Goal: Check status

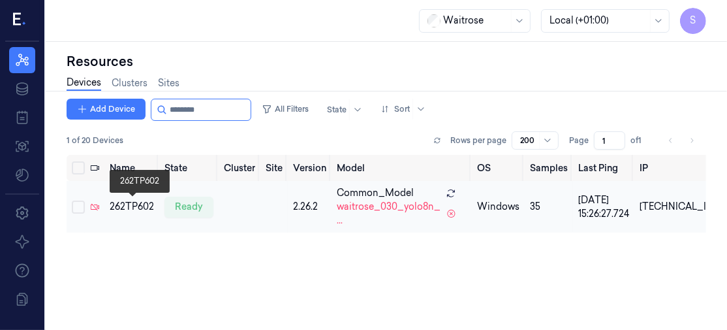
click at [129, 209] on div "262TP602" at bounding box center [132, 207] width 44 height 14
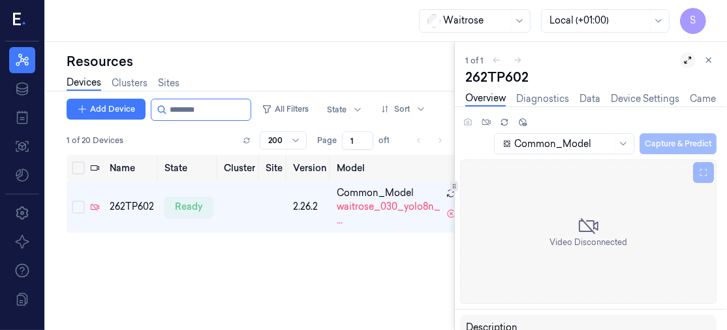
click at [688, 55] on button at bounding box center [688, 60] width 16 height 16
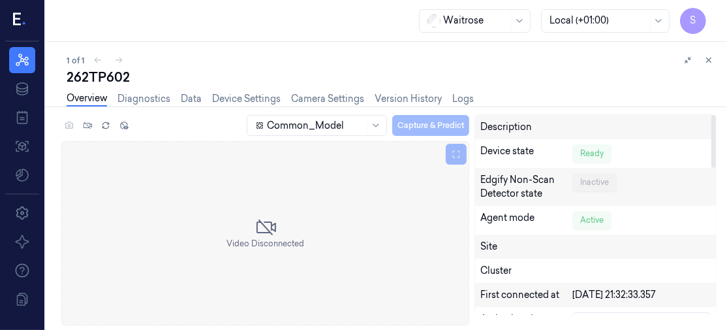
drag, startPoint x: 713, startPoint y: 134, endPoint x: 713, endPoint y: 121, distance: 13.1
click at [713, 121] on div at bounding box center [713, 141] width 5 height 53
click at [711, 61] on icon at bounding box center [708, 59] width 9 height 9
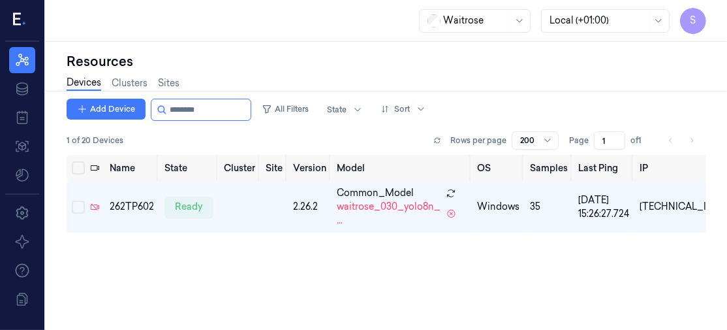
drag, startPoint x: 536, startPoint y: 309, endPoint x: 380, endPoint y: 246, distance: 168.3
click at [380, 246] on div "Name State Cluster Site Version Model OS Samples Last Ping IP 262TP602 ready 2.…" at bounding box center [386, 237] width 639 height 165
